Goal: Task Accomplishment & Management: Use online tool/utility

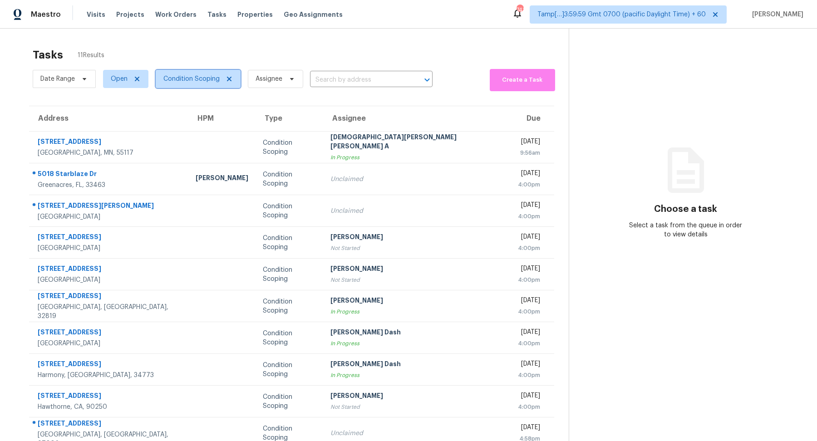
click at [189, 83] on span "Condition Scoping" at bounding box center [191, 78] width 56 height 9
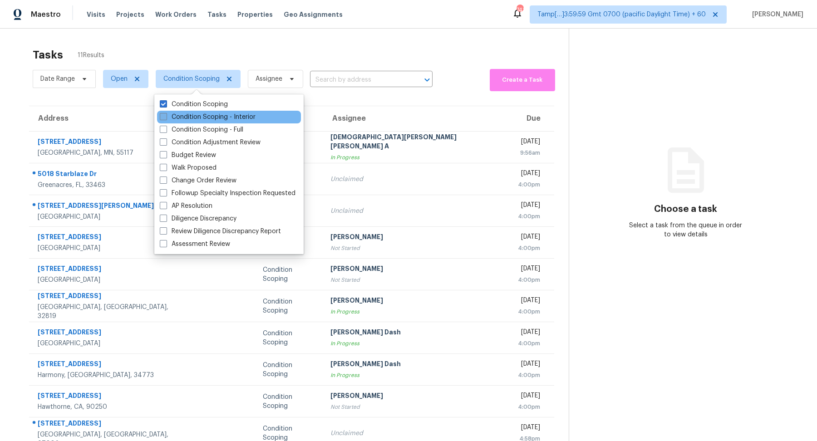
click at [195, 117] on label "Condition Scoping - Interior" at bounding box center [208, 117] width 96 height 9
click at [166, 117] on input "Condition Scoping - Interior" at bounding box center [163, 116] width 6 height 6
checkbox input "true"
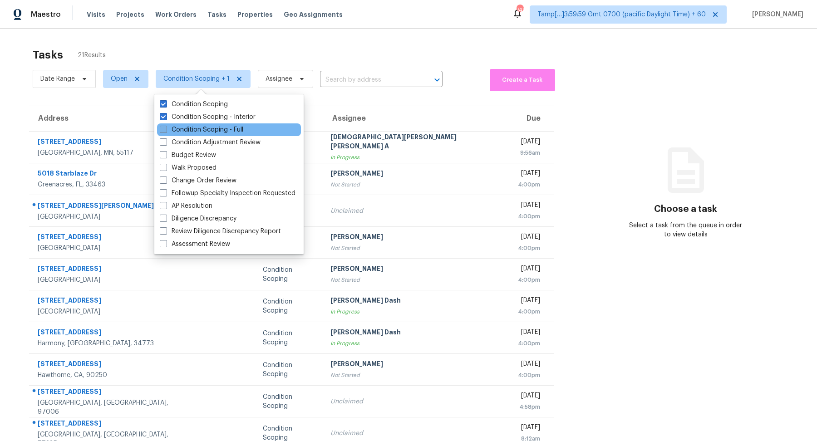
click at [196, 125] on label "Condition Scoping - Full" at bounding box center [202, 129] width 84 height 9
click at [166, 125] on input "Condition Scoping - Full" at bounding box center [163, 128] width 6 height 6
checkbox input "true"
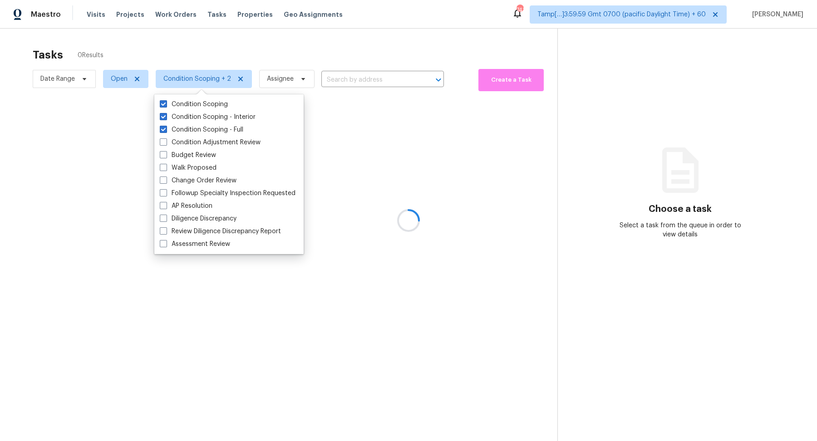
click at [251, 49] on div at bounding box center [408, 220] width 817 height 441
